Goal: Find specific page/section: Find specific page/section

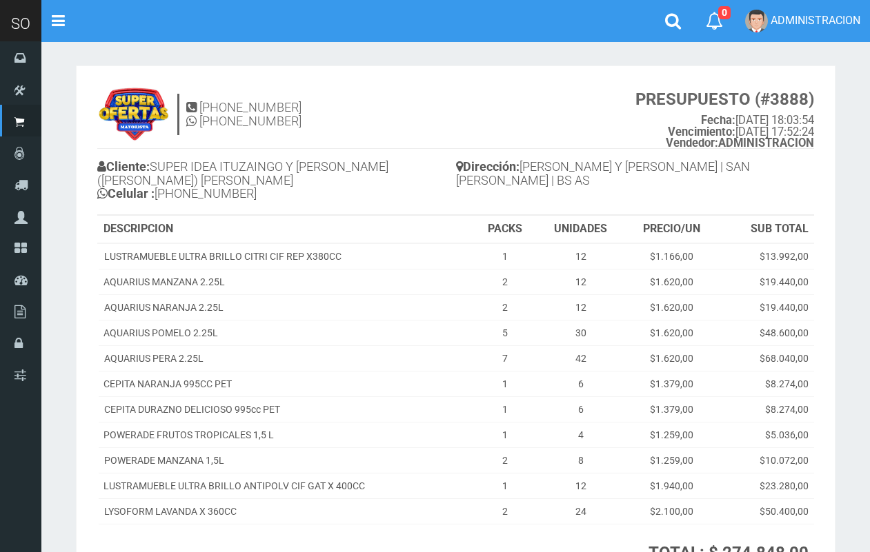
scroll to position [39, 0]
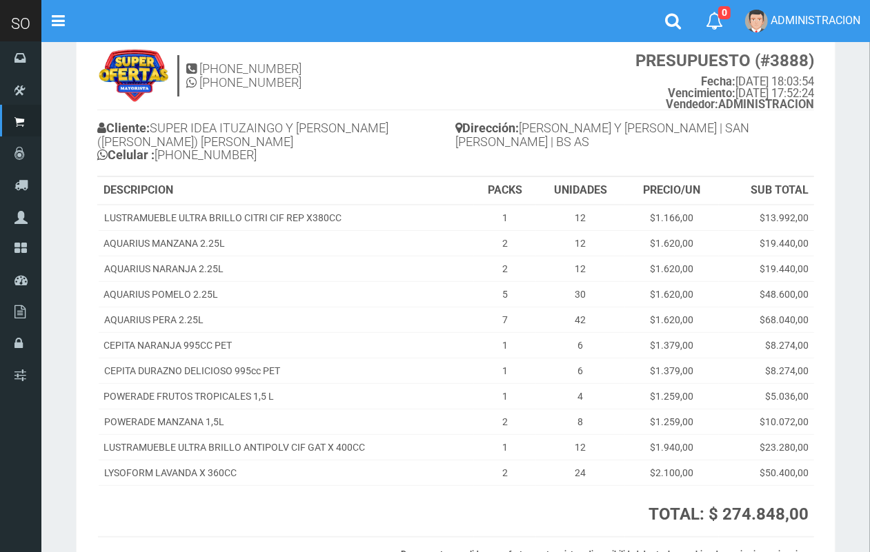
click at [690, 118] on h4 "Dirección: ITUZAINGO Y MORENO | SAN ANDRES DE GILES | BS AS" at bounding box center [635, 137] width 359 height 38
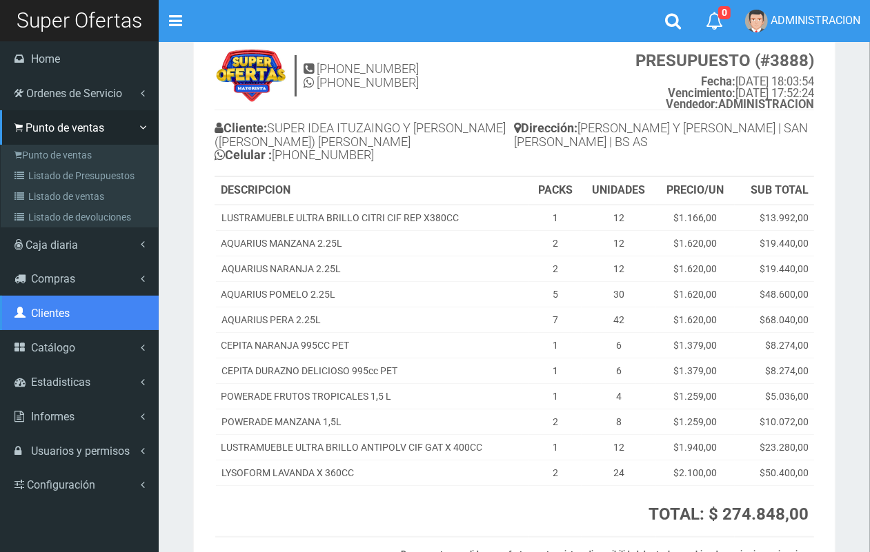
click at [80, 319] on link "Clientes" at bounding box center [79, 313] width 159 height 34
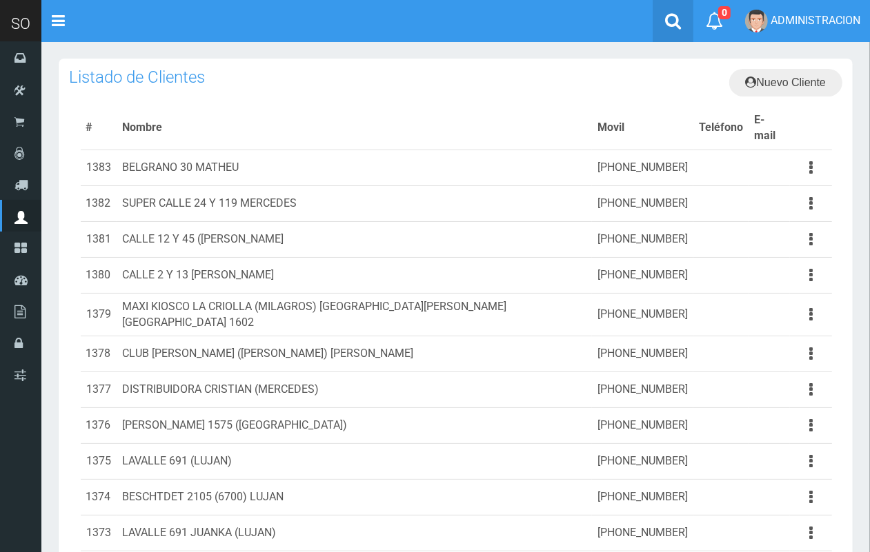
click at [666, 21] on icon at bounding box center [673, 20] width 16 height 17
click at [656, 16] on link at bounding box center [672, 21] width 41 height 42
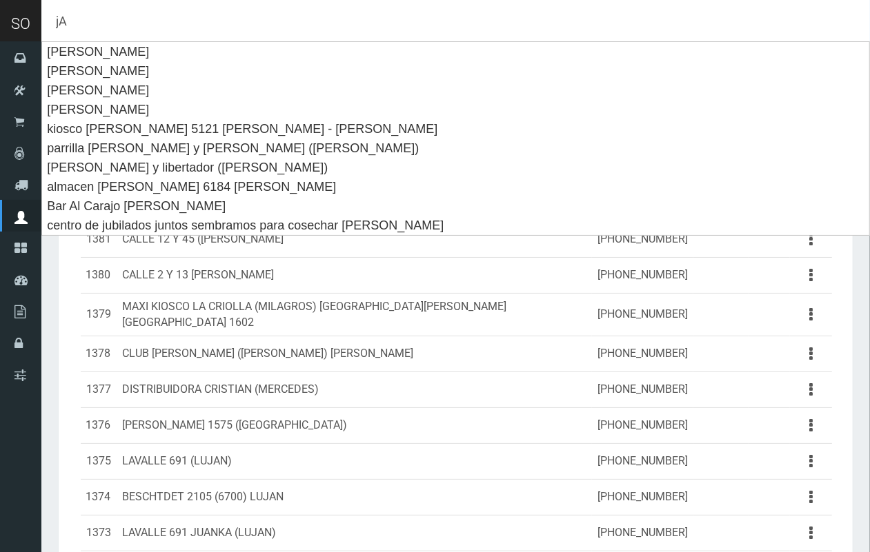
type input "j"
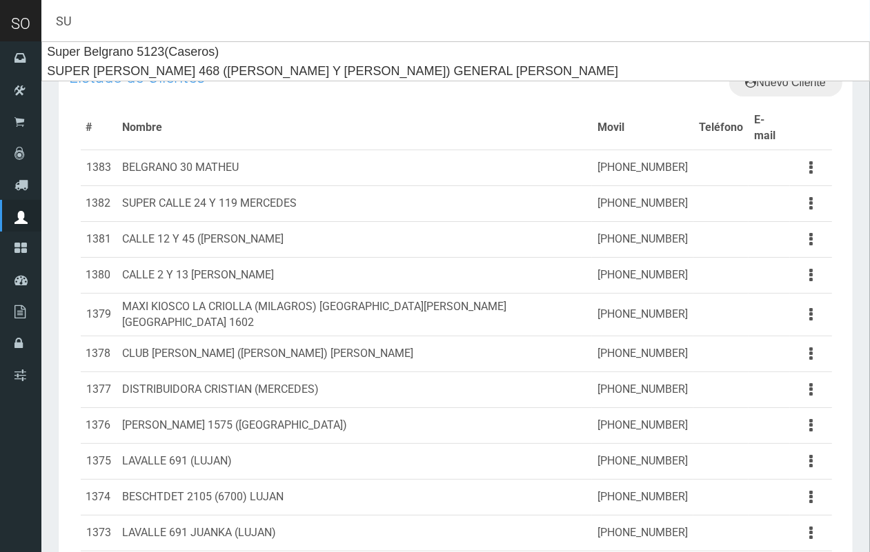
type input "S"
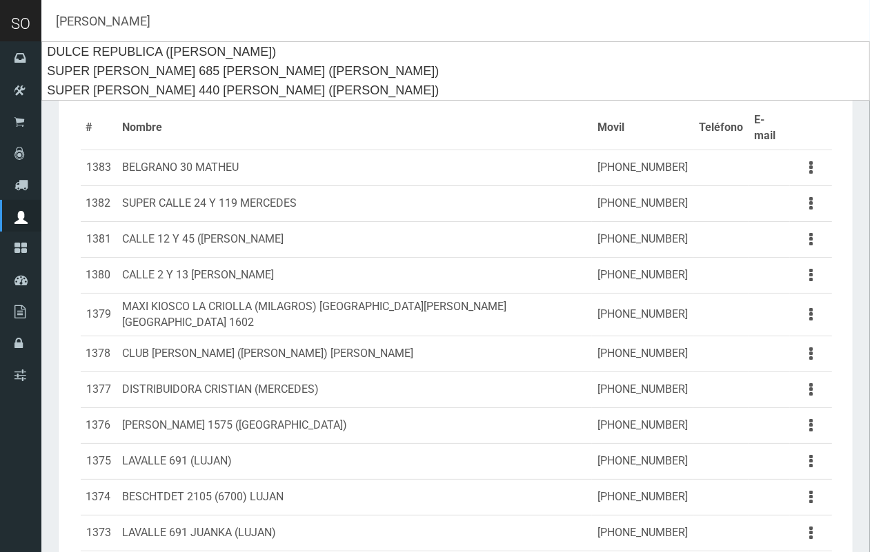
type input "MIRIAM"
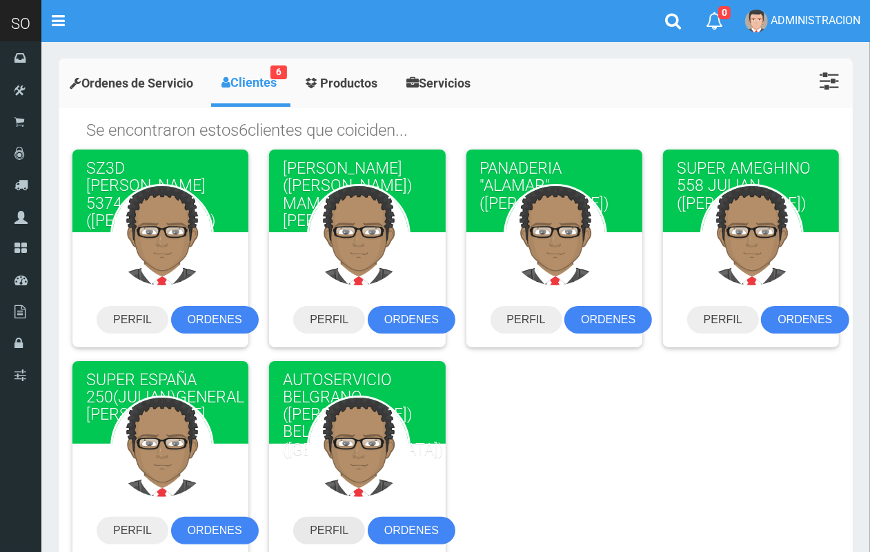
click at [332, 531] on link "PERFIL" at bounding box center [329, 531] width 72 height 28
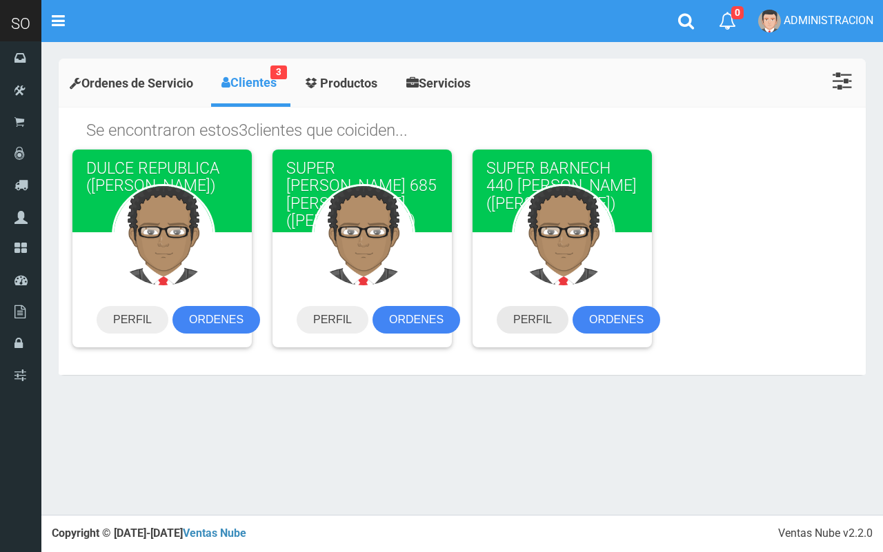
click at [530, 307] on link "PERFIL" at bounding box center [533, 320] width 72 height 28
click at [686, 19] on icon at bounding box center [686, 20] width 16 height 17
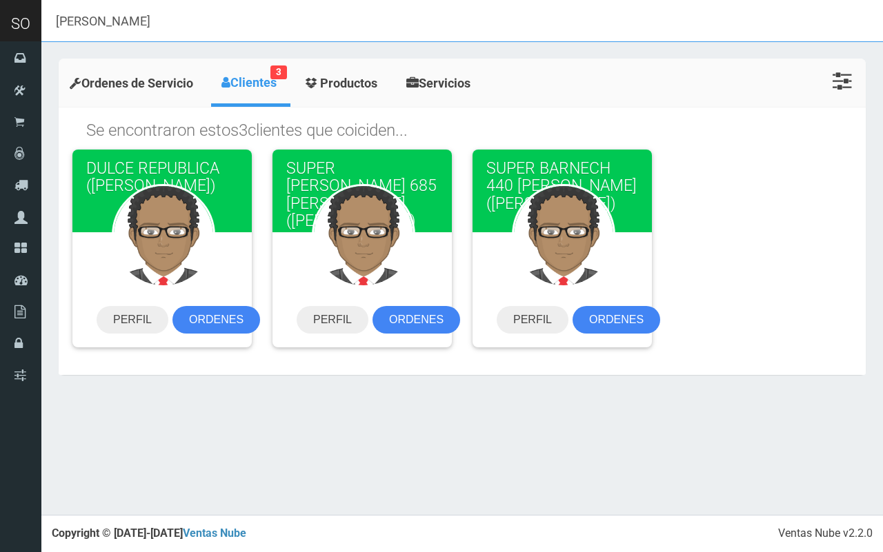
drag, startPoint x: 188, startPoint y: 25, endPoint x: 6, endPoint y: 26, distance: 182.8
click at [3, 26] on header "SO Toggle navigation" at bounding box center [441, 21] width 883 height 42
paste input "Martin Lavalle Y Humberto Lujan"
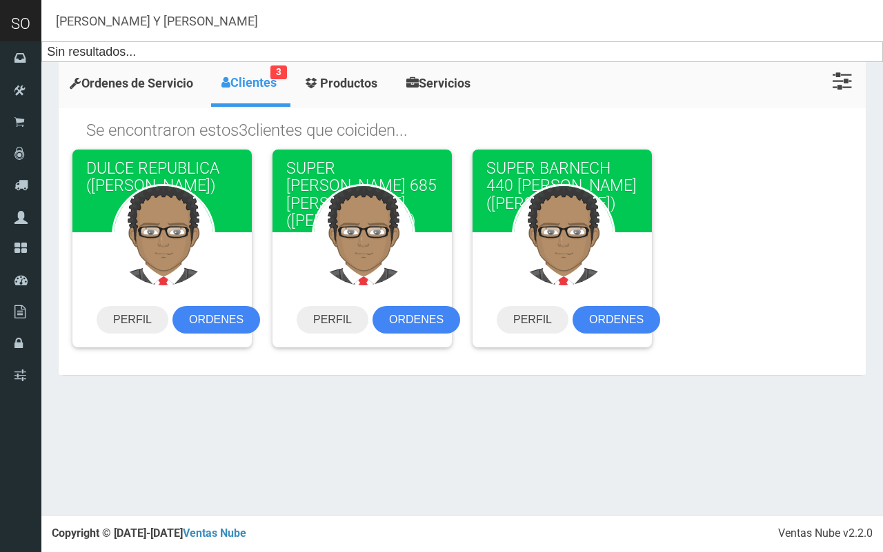
type input "Martin Lavalle Y Humberto Lujan"
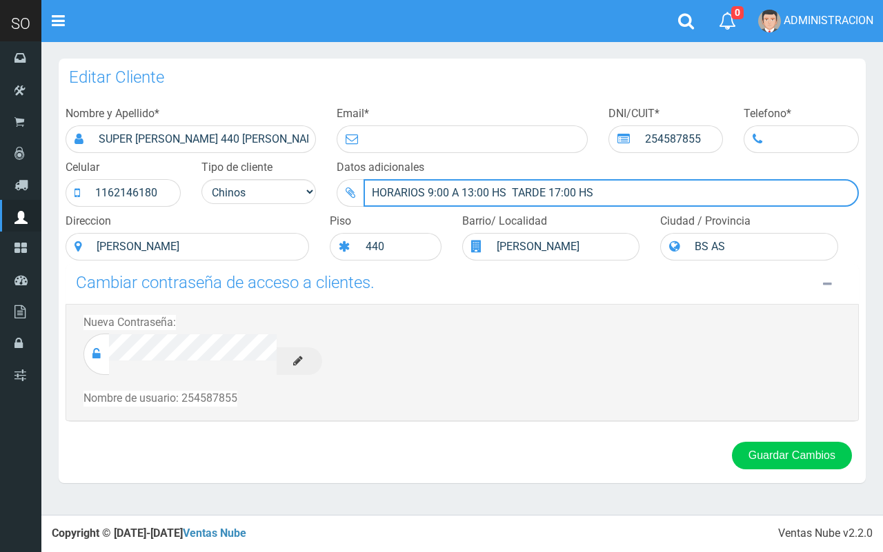
drag, startPoint x: 602, startPoint y: 193, endPoint x: 360, endPoint y: 201, distance: 242.2
click at [360, 201] on div "HORARIOS 9:00 A 13:00 HS TARDE 17:00 HS" at bounding box center [598, 193] width 522 height 28
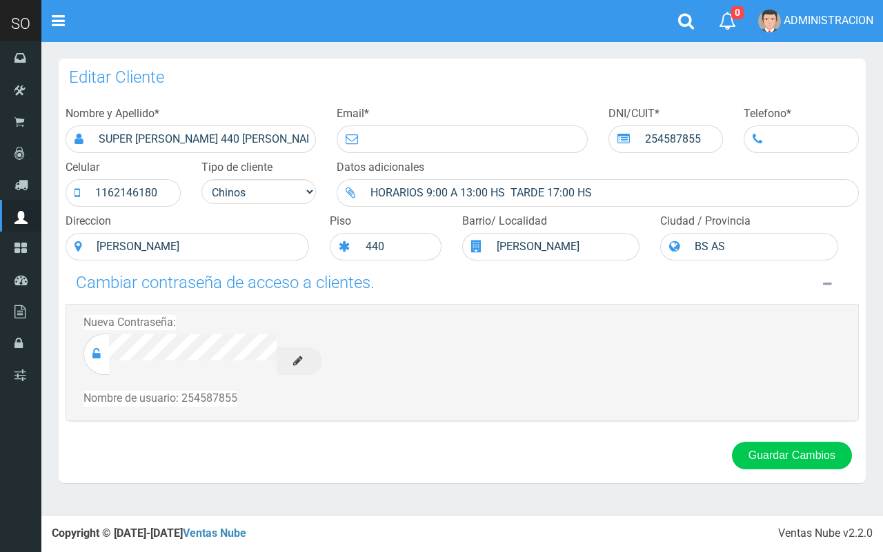
click at [429, 319] on div "Nueva Contraseña: Repetir Contraseña: Nombre de usuario: 254587855" at bounding box center [462, 363] width 793 height 118
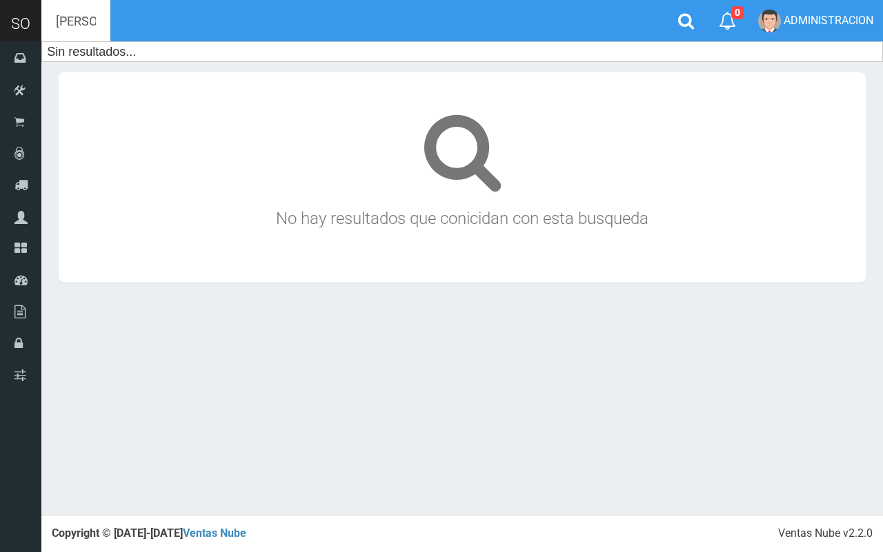
type input "[PERSON_NAME]"
type input "M"
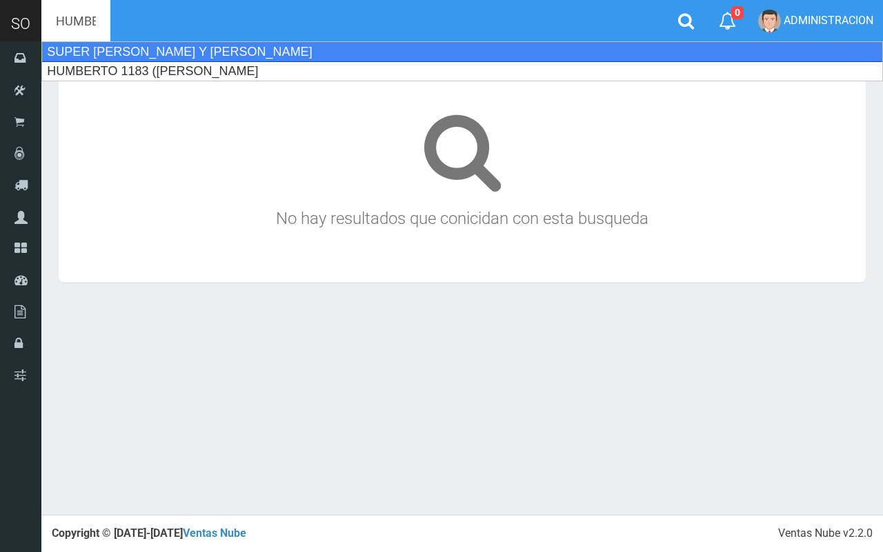
click at [253, 52] on div "SUPER [PERSON_NAME] Y [PERSON_NAME]" at bounding box center [461, 51] width 841 height 21
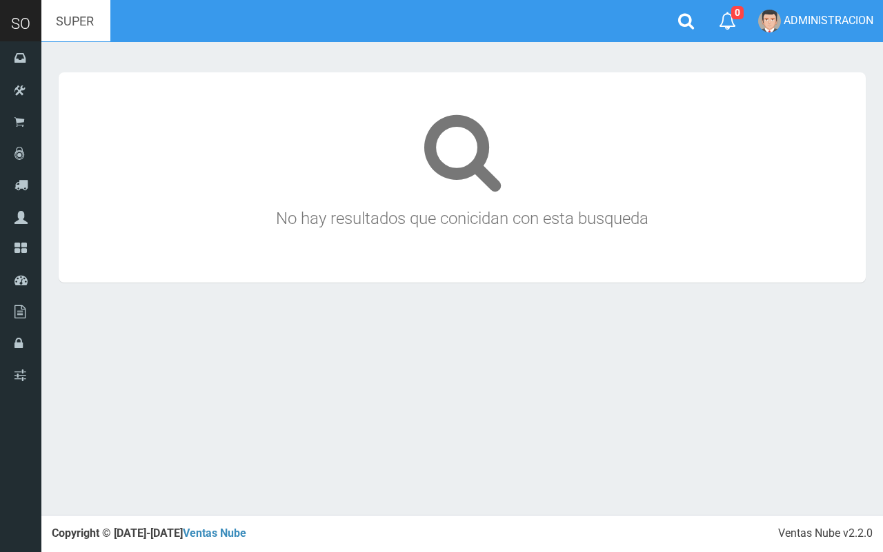
type input "SUPER [PERSON_NAME] Y [PERSON_NAME]"
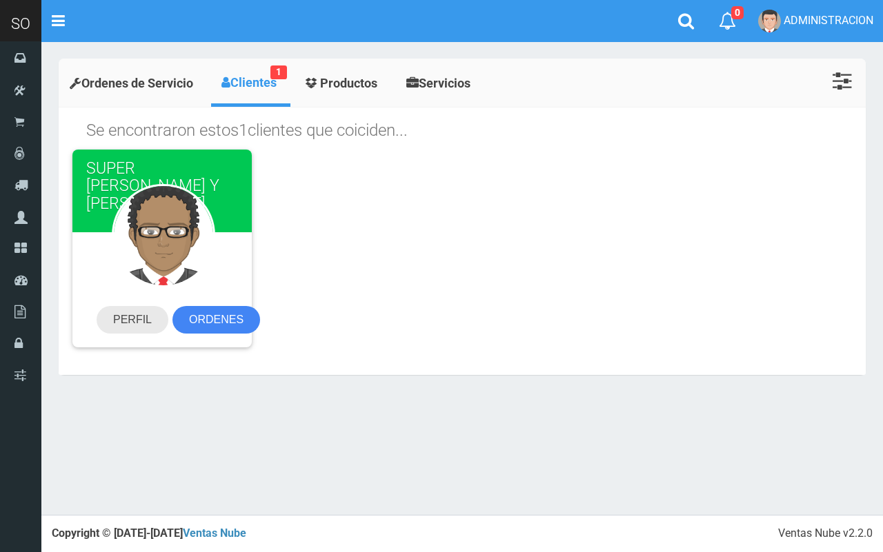
click at [141, 312] on link "PERFIL" at bounding box center [133, 320] width 72 height 28
click at [691, 24] on icon at bounding box center [686, 20] width 16 height 17
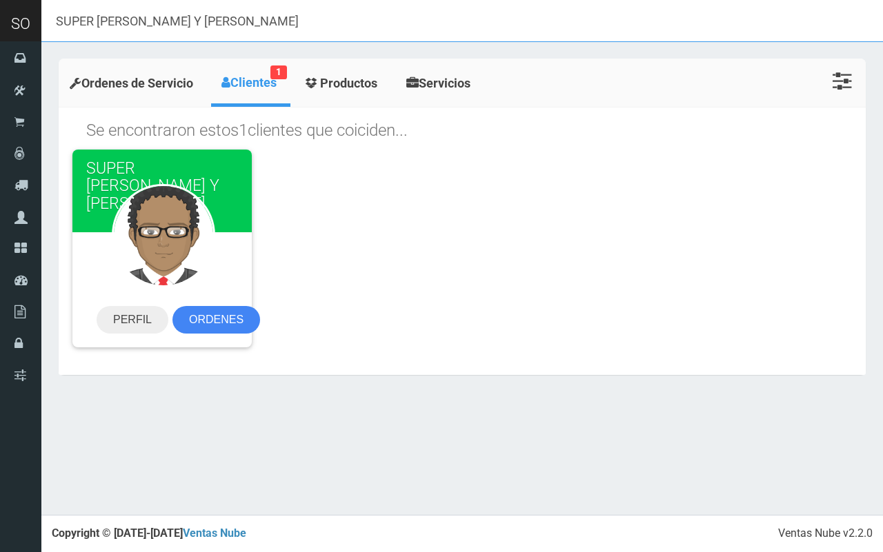
click at [0, 11] on header "SO Toggle navigation" at bounding box center [441, 21] width 883 height 42
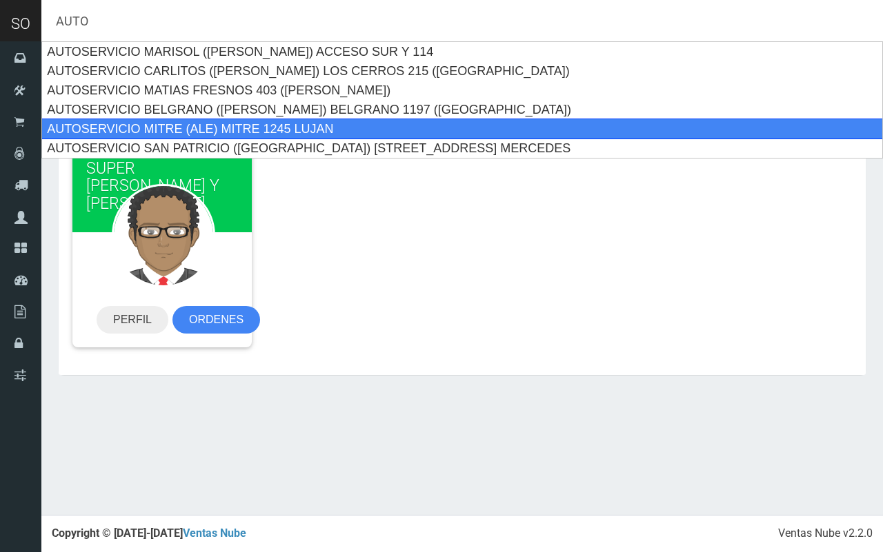
click at [132, 126] on div "AUTOSERVICIO MITRE (ALE) MITRE 1245 LUJAN" at bounding box center [461, 129] width 841 height 21
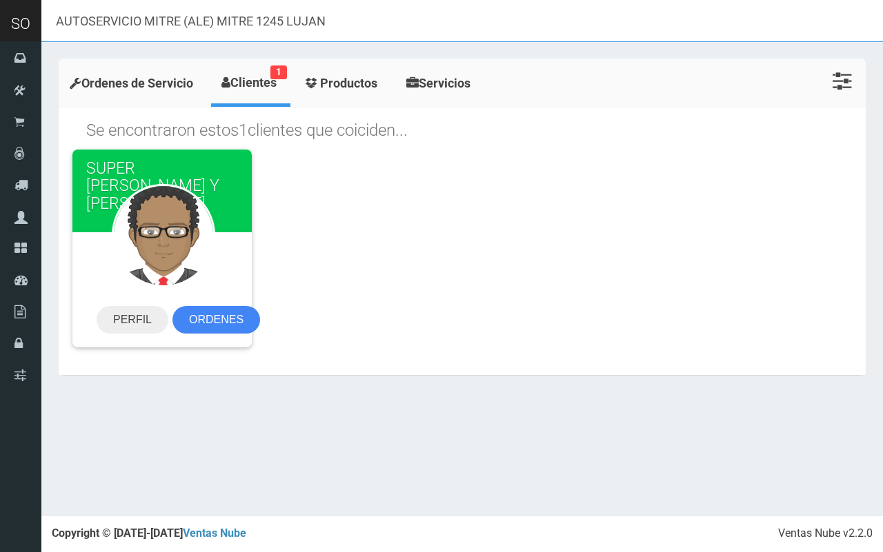
type input "AUTOSERVICIO MITRE (ALE) MITRE 1245 LUJAN"
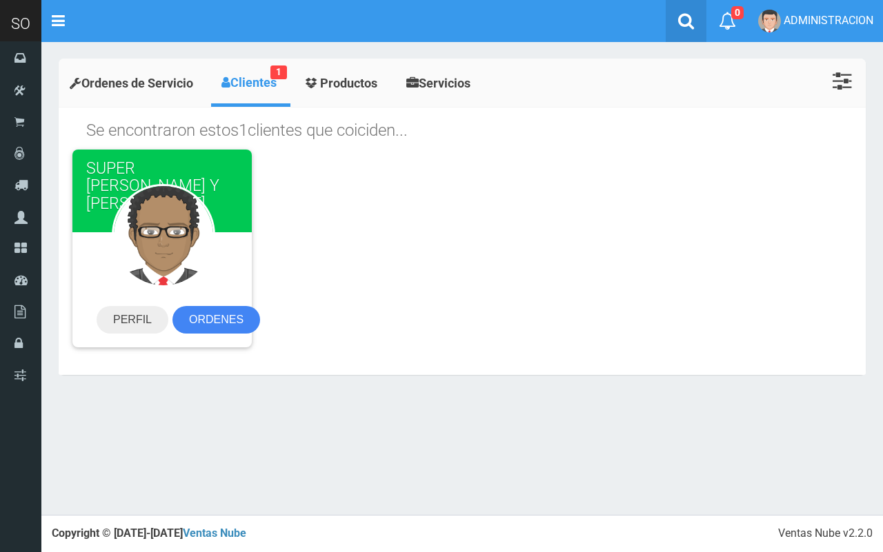
click at [688, 21] on icon at bounding box center [686, 20] width 16 height 17
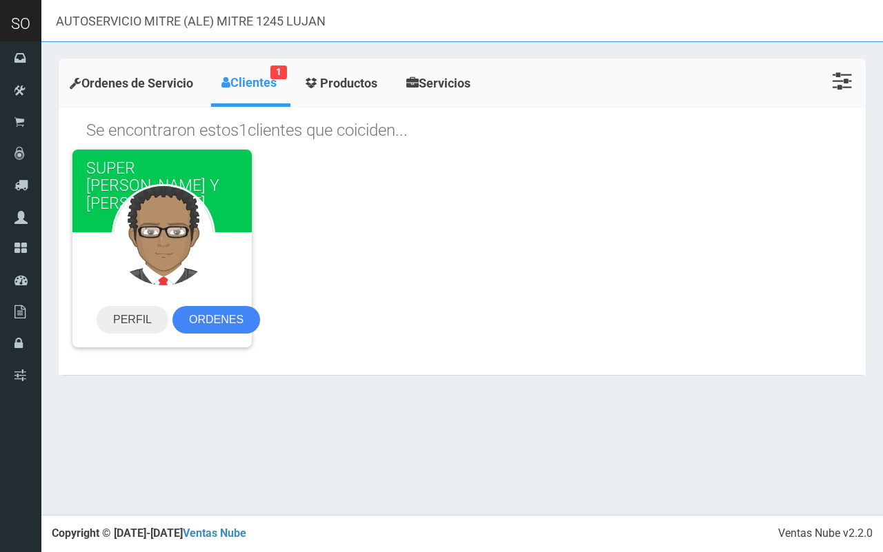
click at [0, 28] on header "SO Toggle navigation" at bounding box center [441, 21] width 883 height 42
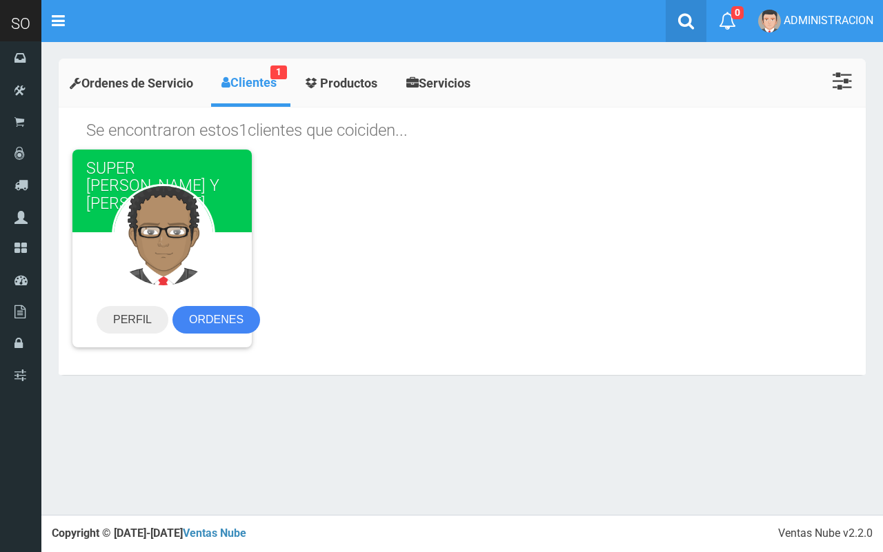
drag, startPoint x: 672, startPoint y: 31, endPoint x: 388, endPoint y: 17, distance: 284.5
click at [671, 30] on link at bounding box center [686, 21] width 41 height 42
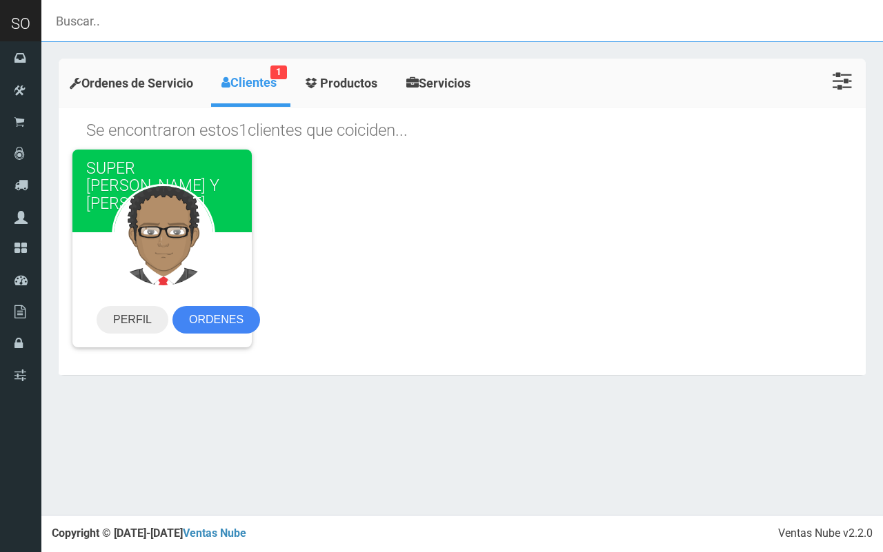
paste input "Club Ferro (Gustavo) Lujan"
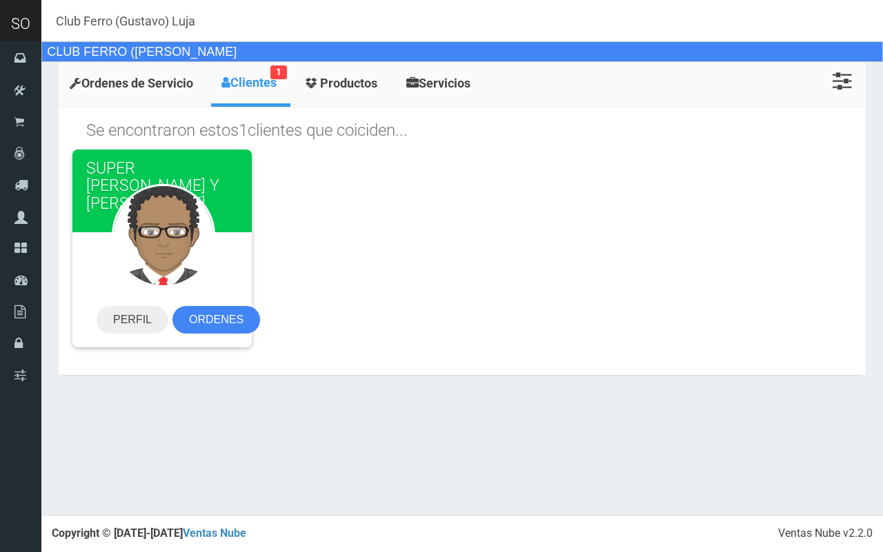
click at [338, 54] on div "CLUB FERRO (GUSTAVO) LUJAN" at bounding box center [461, 51] width 841 height 21
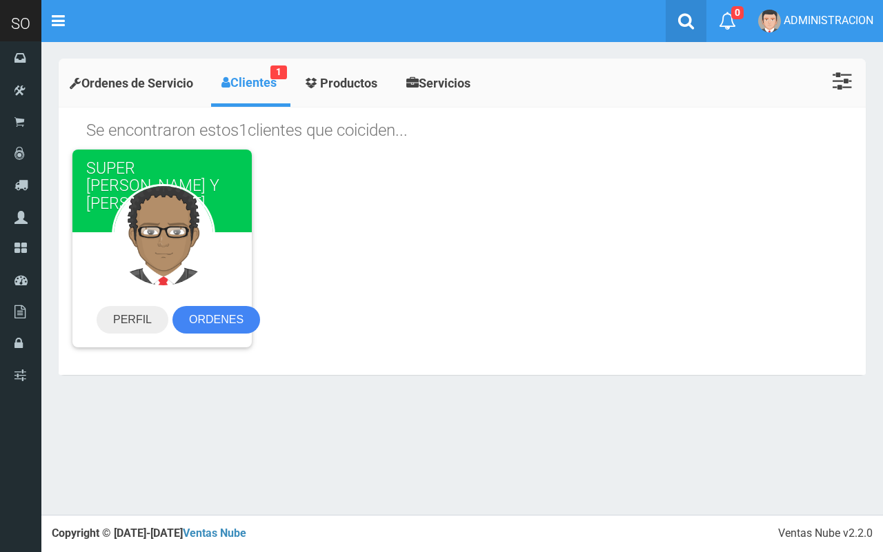
click at [670, 18] on link at bounding box center [686, 21] width 41 height 42
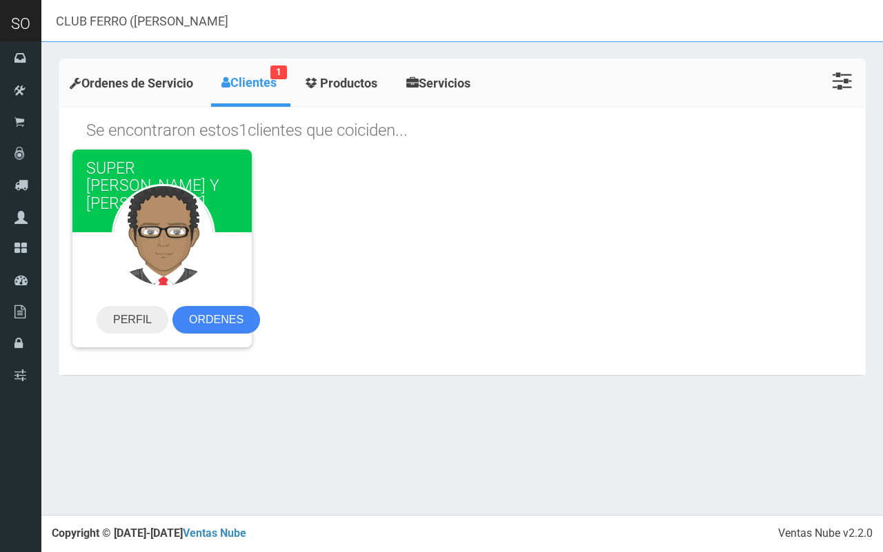
drag, startPoint x: 0, startPoint y: 19, endPoint x: 114, endPoint y: 34, distance: 114.8
click at [10, 23] on header "SO Toggle navigation" at bounding box center [441, 21] width 883 height 42
paste input "Super Idea (Xu)Mitre 690 Lujan"
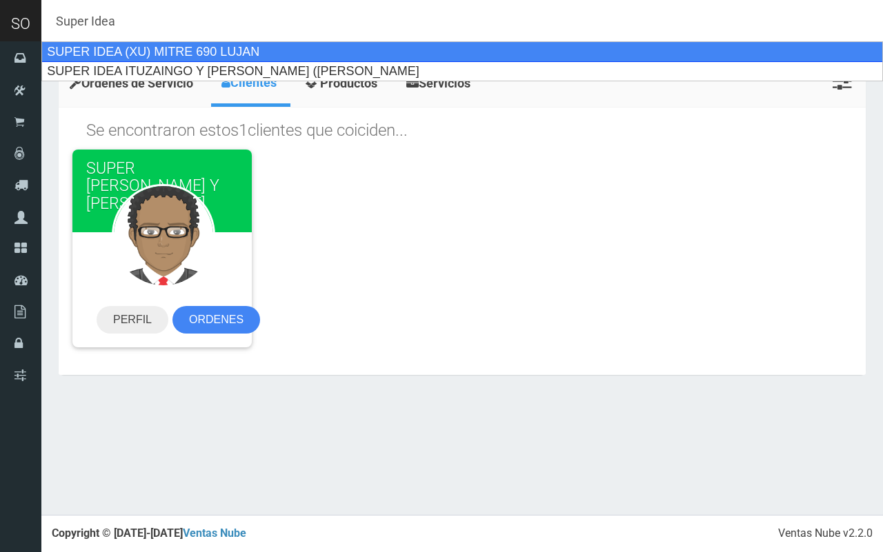
click at [259, 47] on div "SUPER IDEA (XU) MITRE 690 LUJAN" at bounding box center [461, 51] width 841 height 21
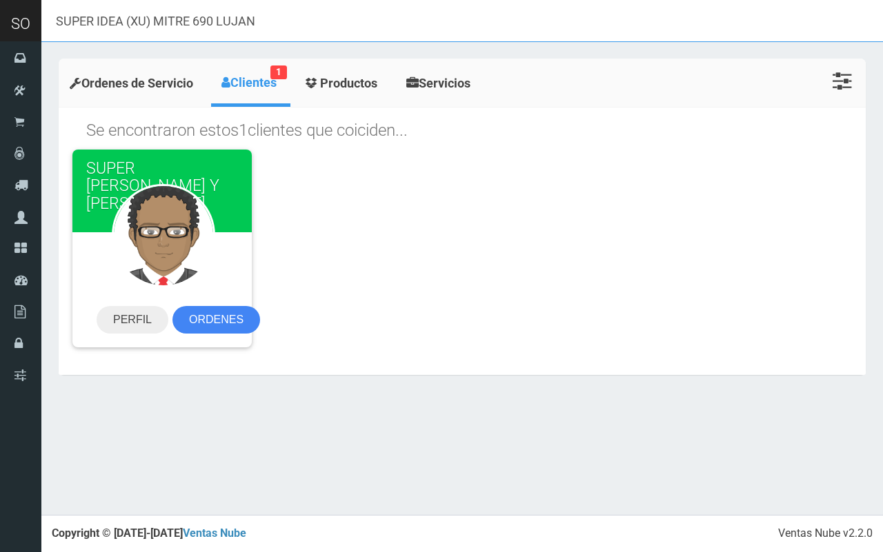
type input "SUPER IDEA (XU) MITRE 690 LUJAN"
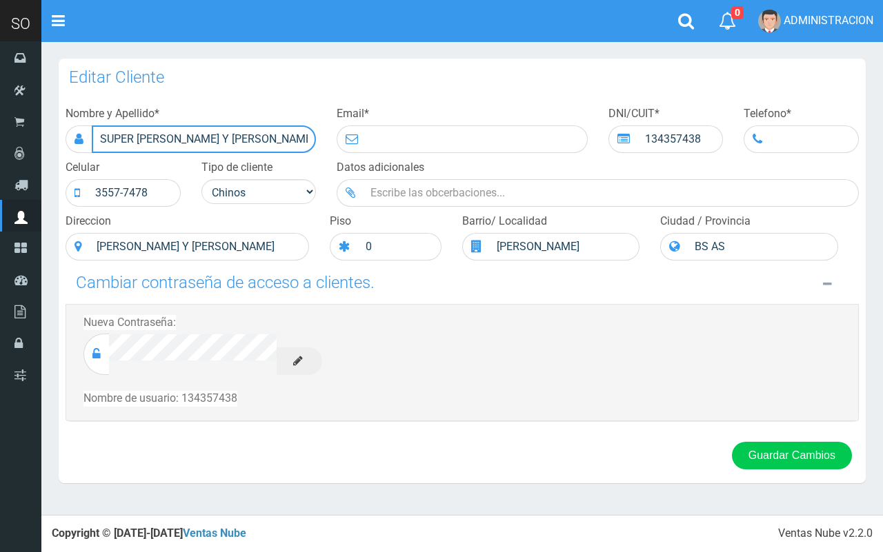
click at [261, 137] on input "SUPER [PERSON_NAME] Y [PERSON_NAME]" at bounding box center [204, 140] width 224 height 28
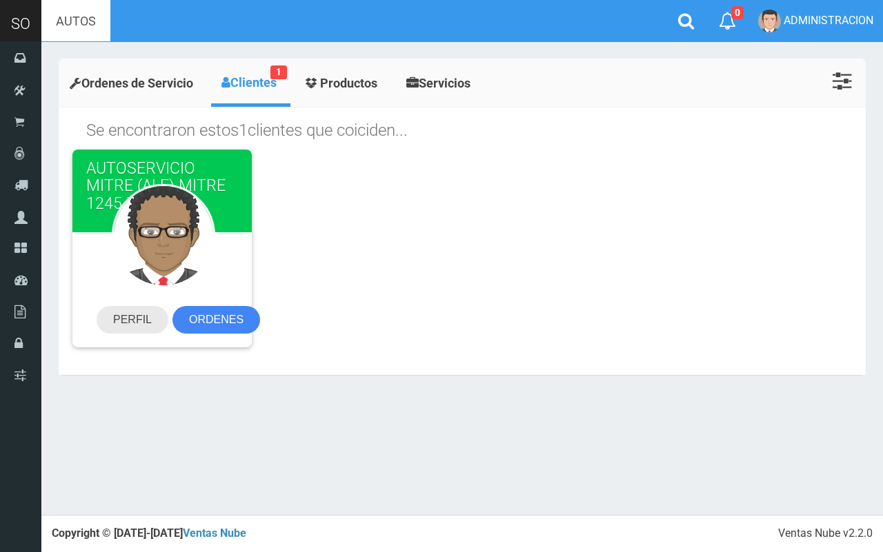
click at [123, 322] on link "PERFIL" at bounding box center [133, 320] width 72 height 28
click at [678, 22] on icon at bounding box center [686, 20] width 16 height 17
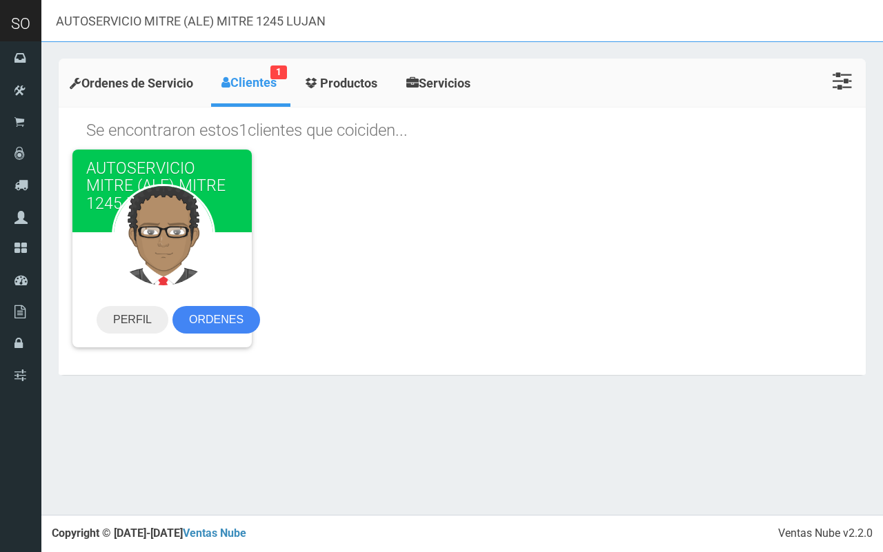
click at [0, 11] on header "SO Toggle navigation" at bounding box center [441, 21] width 883 height 42
paste input "Super Azpeitia (Toto) 650 Lujan"
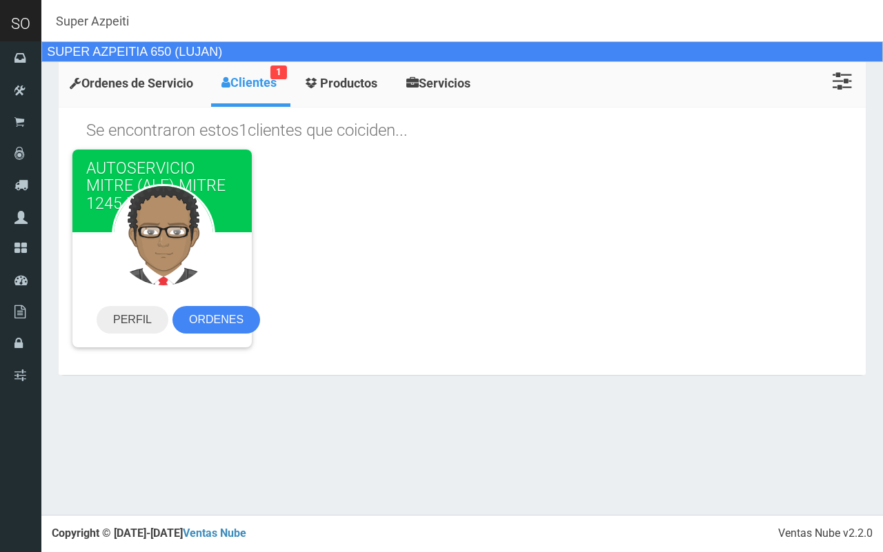
click at [185, 45] on div "SUPER AZPEITIA 650 (LUJAN)" at bounding box center [461, 51] width 841 height 21
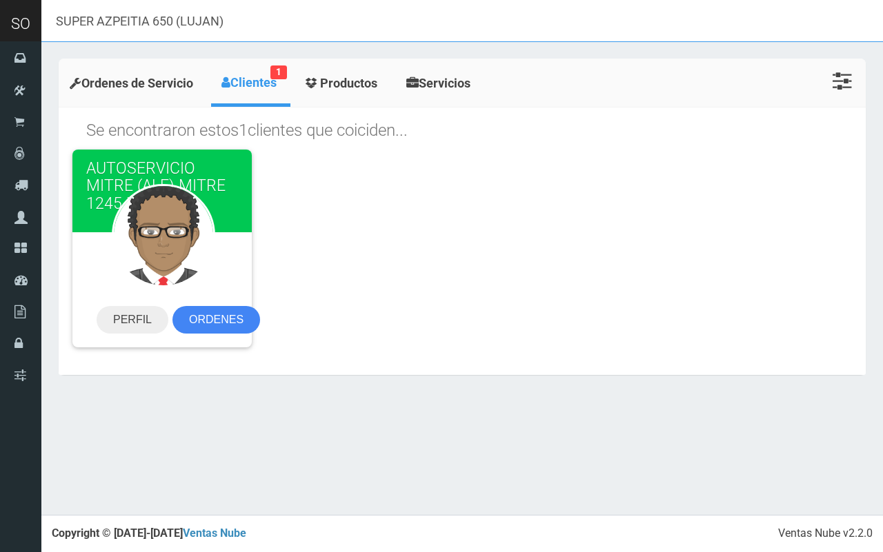
type input "SUPER AZPEITIA 650 (LUJAN)"
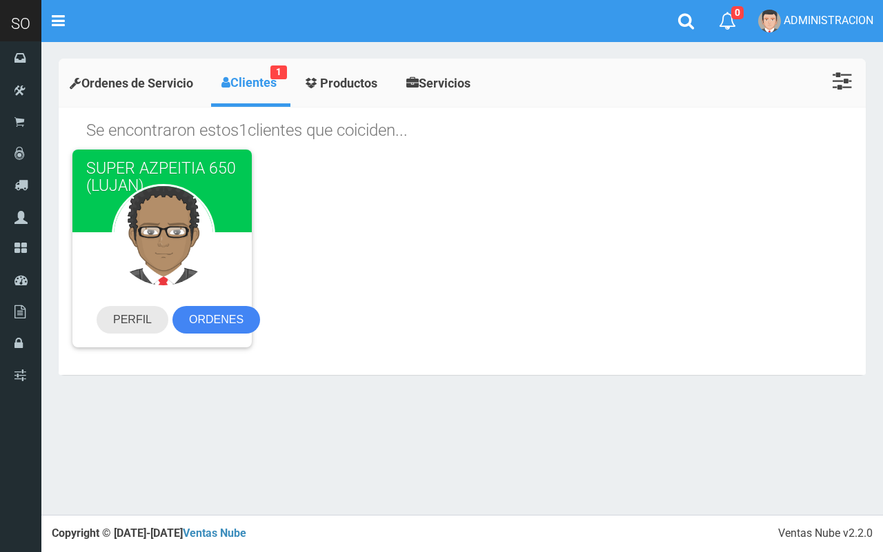
click at [138, 317] on link "PERFIL" at bounding box center [133, 320] width 72 height 28
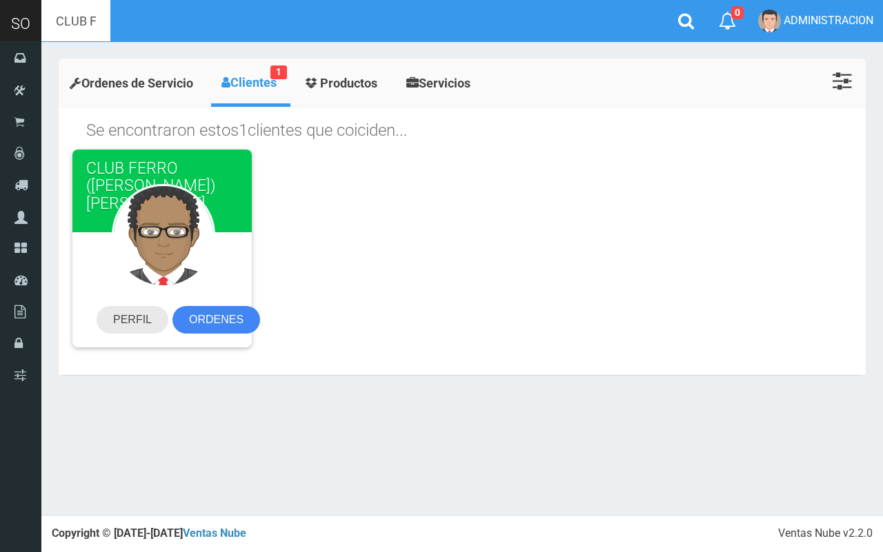
click at [126, 318] on link "PERFIL" at bounding box center [133, 320] width 72 height 28
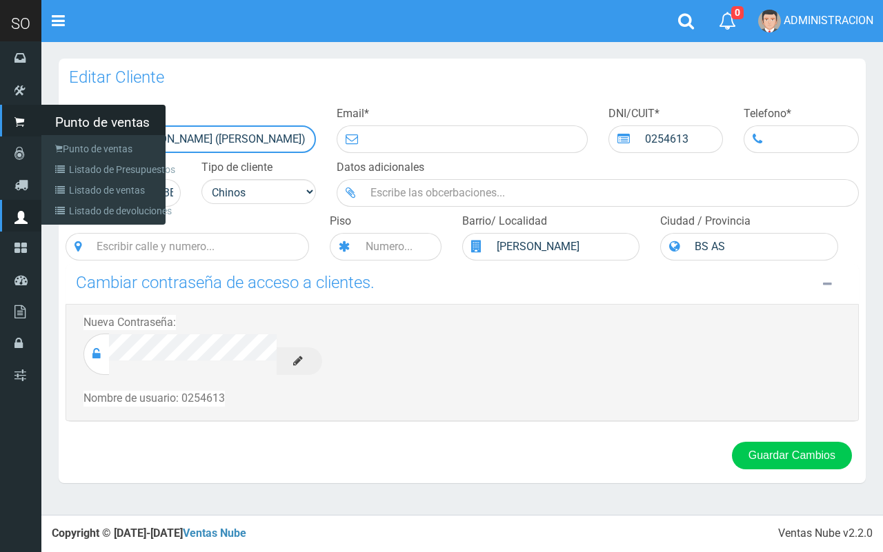
drag, startPoint x: 123, startPoint y: 142, endPoint x: 35, endPoint y: 140, distance: 87.6
click at [29, 142] on div "SO Toggle navigation 0 0" at bounding box center [441, 257] width 883 height 515
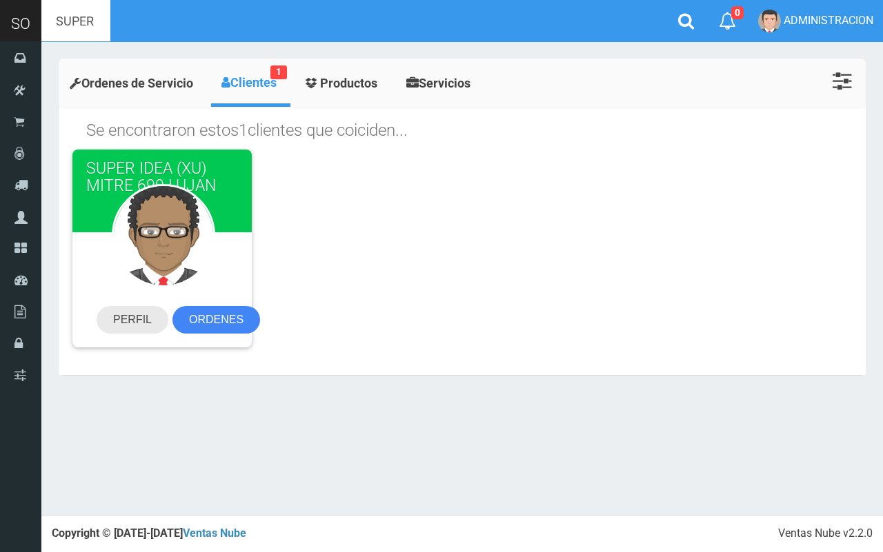
click at [149, 318] on link "PERFIL" at bounding box center [133, 320] width 72 height 28
click at [676, 7] on link at bounding box center [686, 21] width 41 height 42
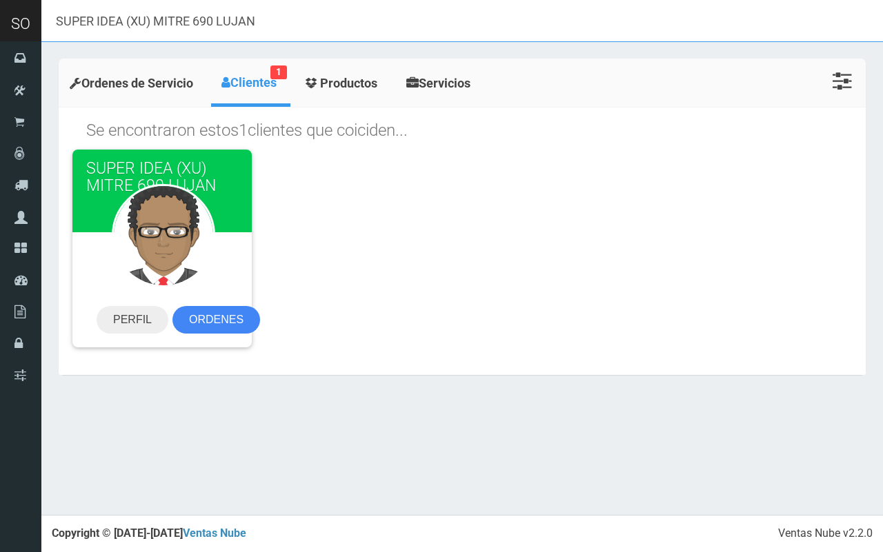
drag, startPoint x: 0, startPoint y: 23, endPoint x: 45, endPoint y: 23, distance: 44.8
click at [28, 23] on header "SO Toggle navigation" at bounding box center [441, 21] width 883 height 42
paste input "Beschtedt 2105 (6700) Lujan Are"
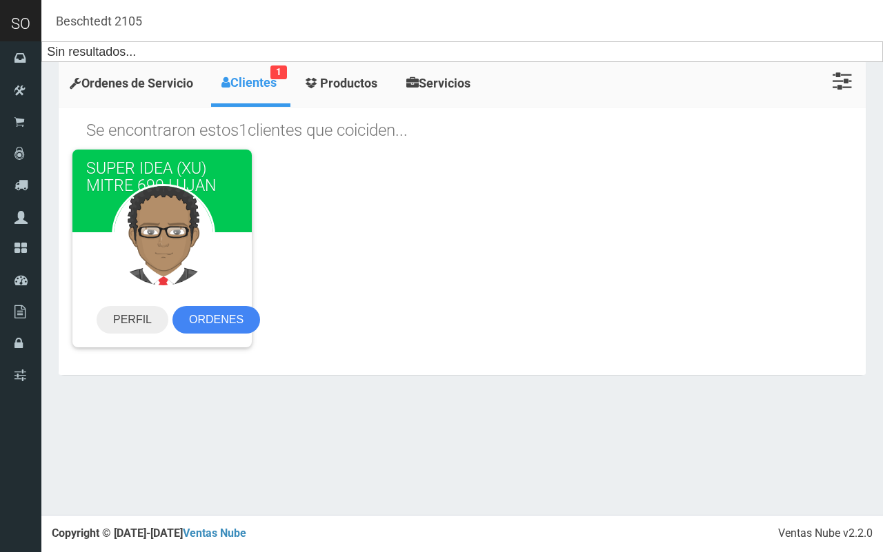
type input "Beschtedt 2105"
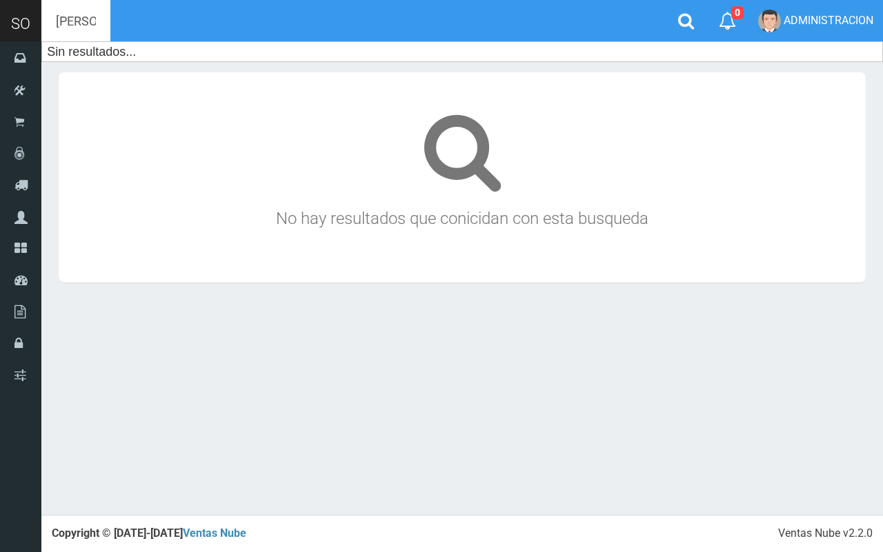
type input "[PERSON_NAME]"
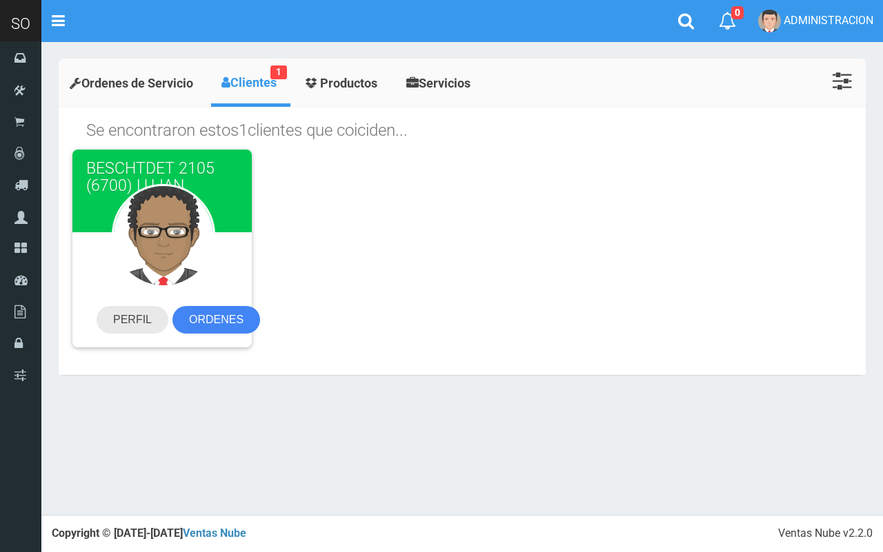
click at [133, 321] on link "PERFIL" at bounding box center [133, 320] width 72 height 28
click at [674, 12] on link at bounding box center [686, 21] width 41 height 42
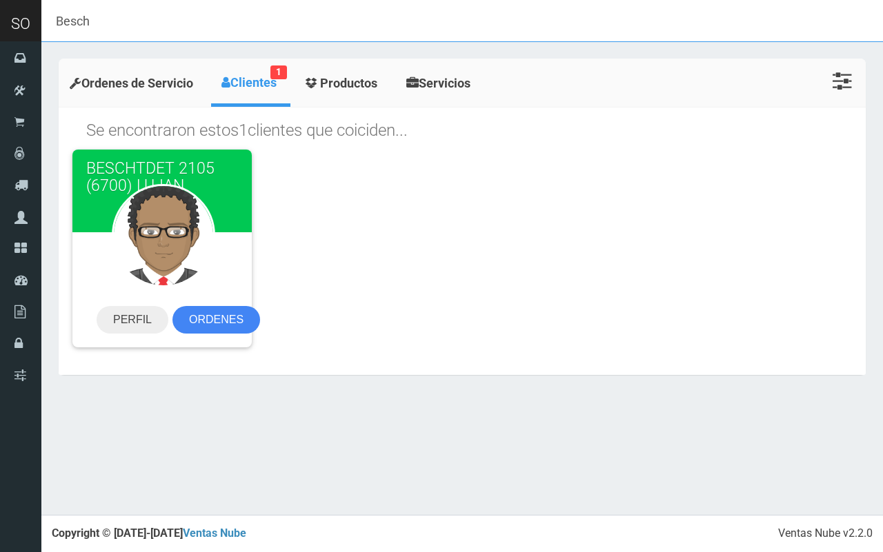
drag, startPoint x: 102, startPoint y: 26, endPoint x: 19, endPoint y: 26, distance: 83.5
click at [19, 26] on header "SO Toggle navigation" at bounding box center [441, 21] width 883 height 42
paste input "Super [PERSON_NAME] Even 1055 Lujan"
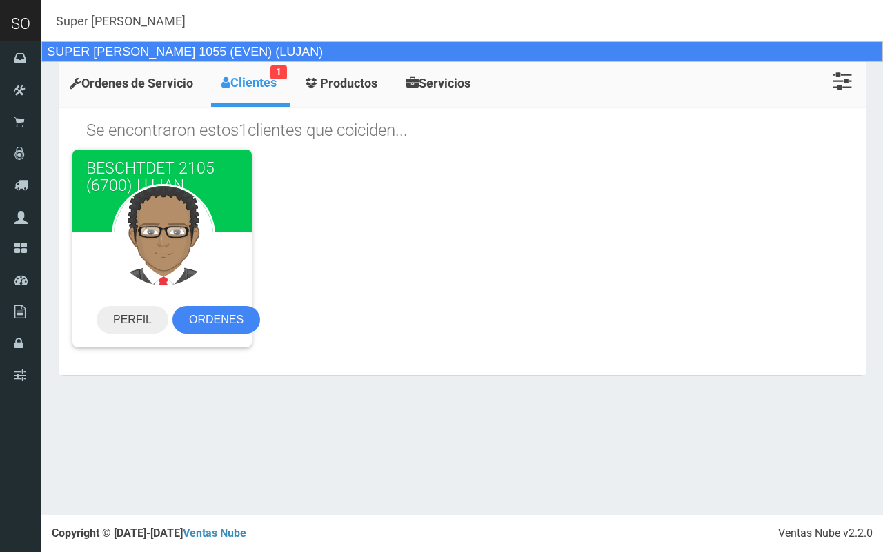
click at [261, 52] on div "SUPER [PERSON_NAME] 1055 (EVEN) (LUJAN)" at bounding box center [461, 51] width 841 height 21
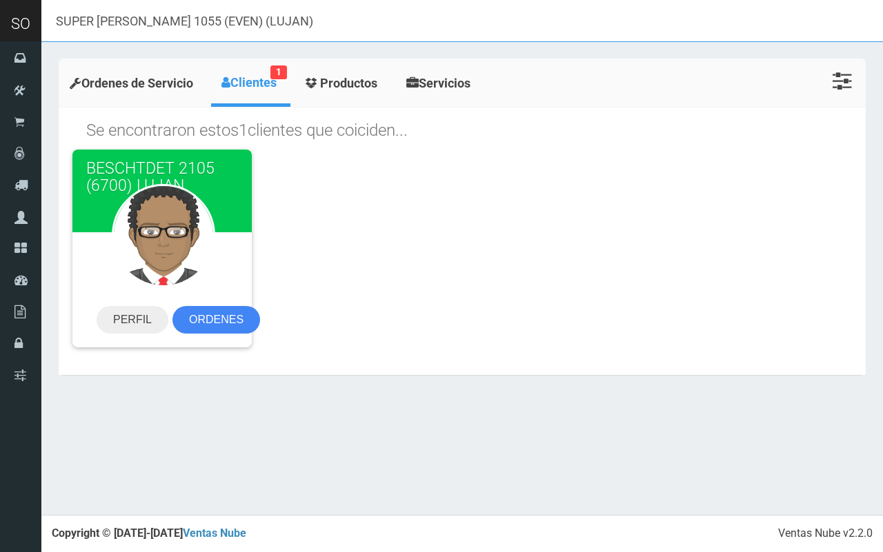
type input "SUPER [PERSON_NAME] 1055 (EVEN) (LUJAN)"
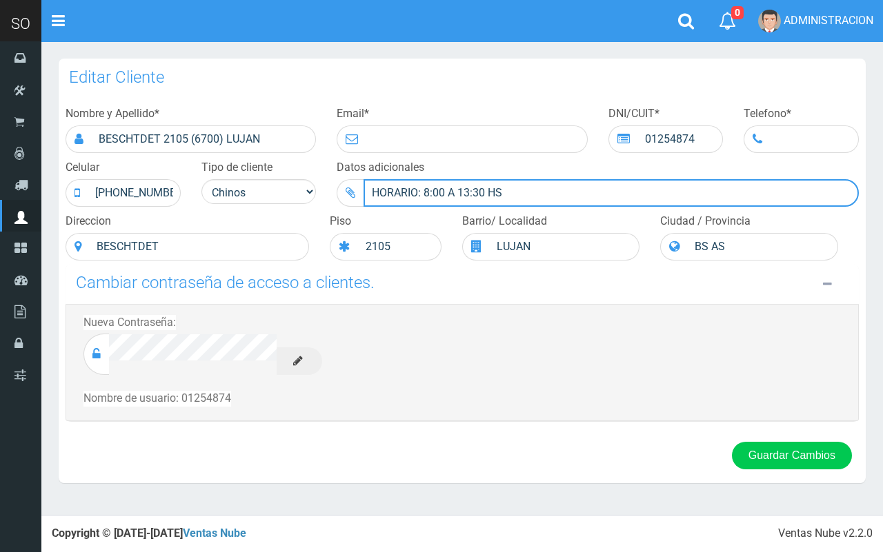
click at [363, 188] on div "HORARIO: 8:00 A 13:30 HS" at bounding box center [598, 193] width 522 height 28
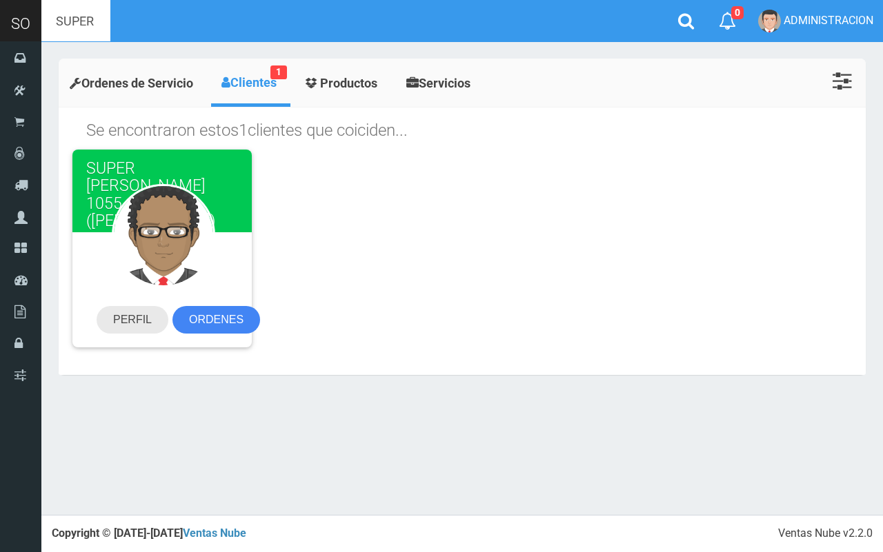
click at [149, 306] on link "PERFIL" at bounding box center [133, 320] width 72 height 28
